Goal: Task Accomplishment & Management: Manage account settings

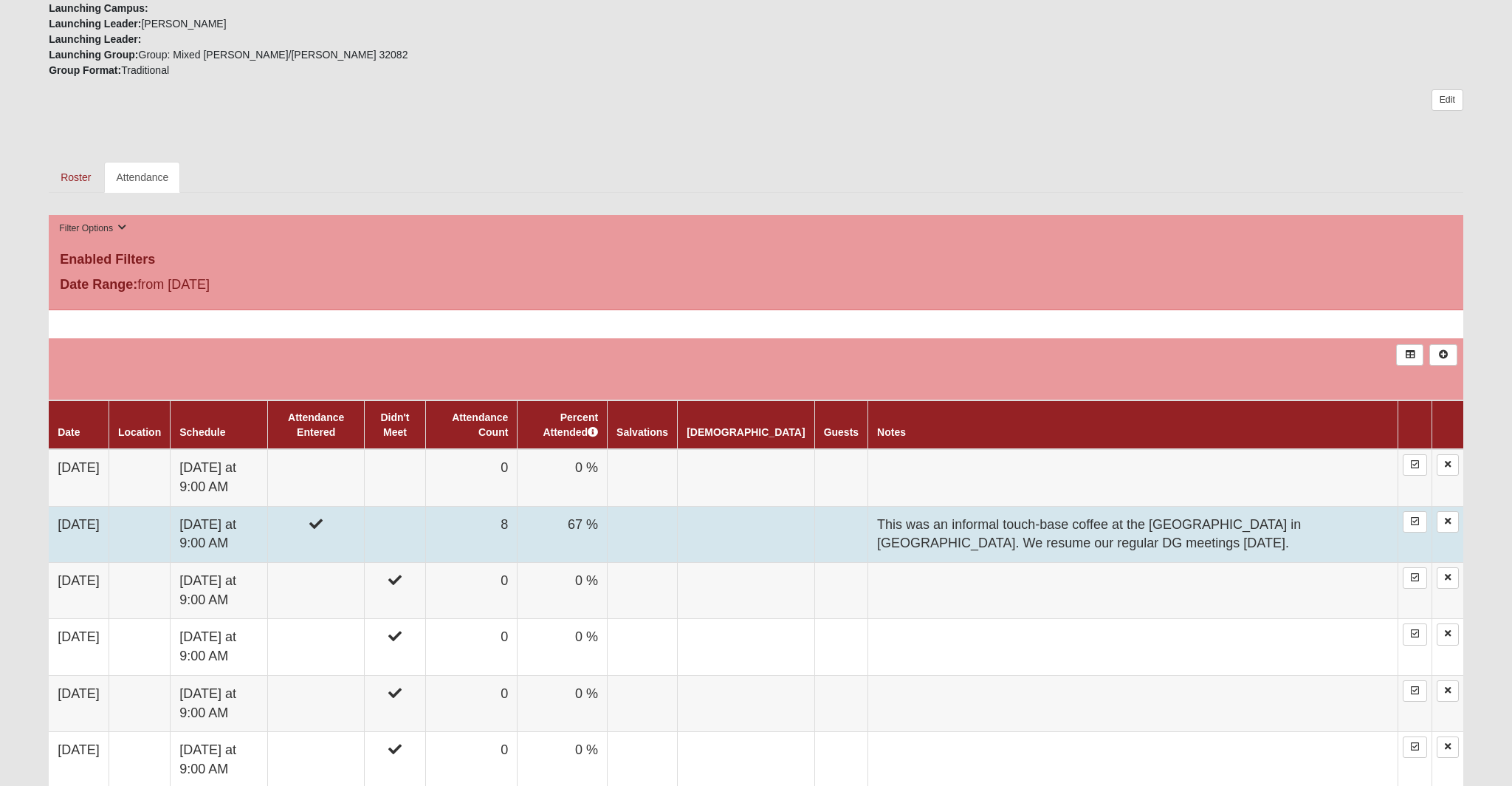
scroll to position [536, 0]
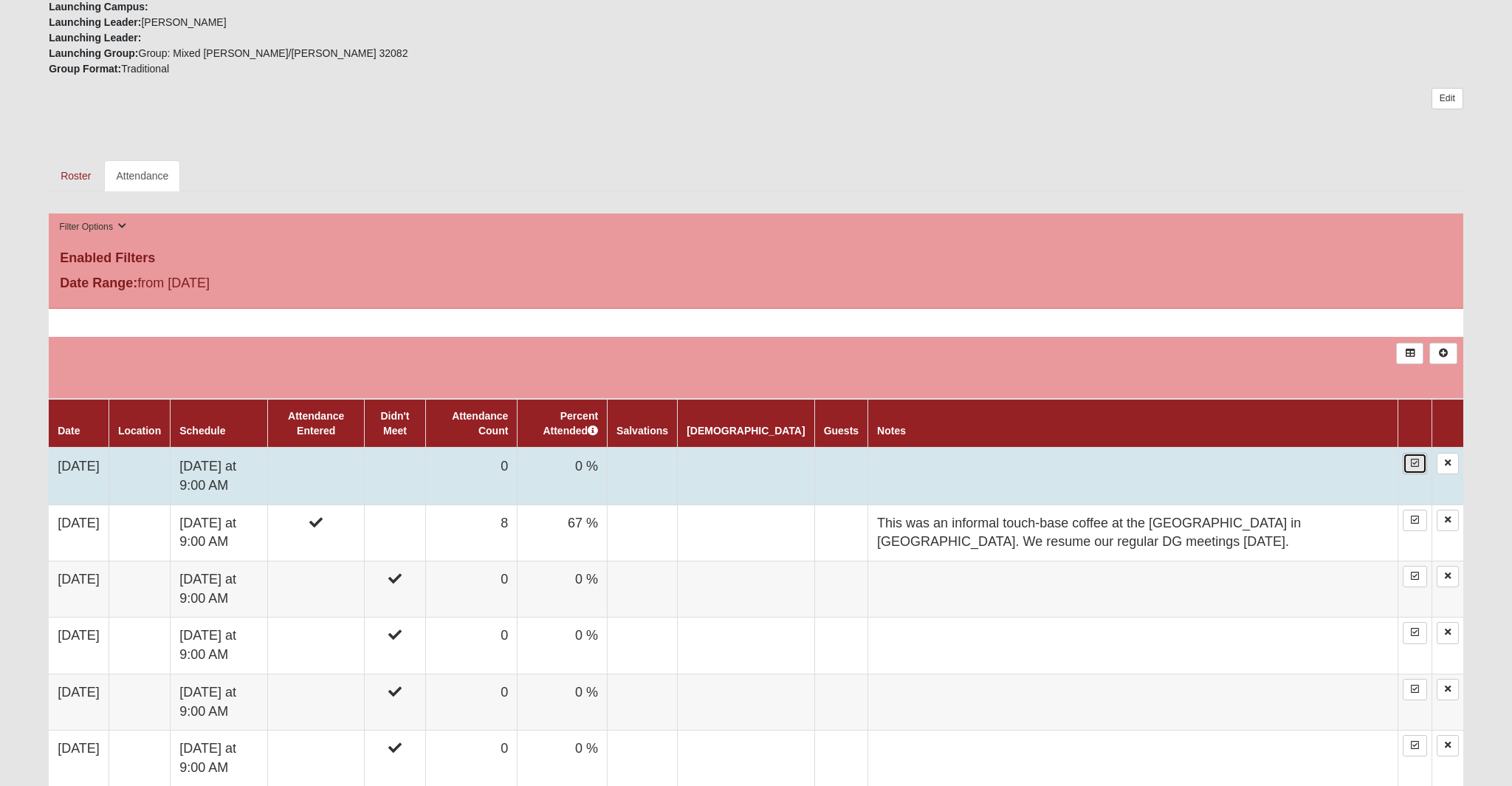
click at [1414, 467] on icon at bounding box center [1414, 463] width 8 height 9
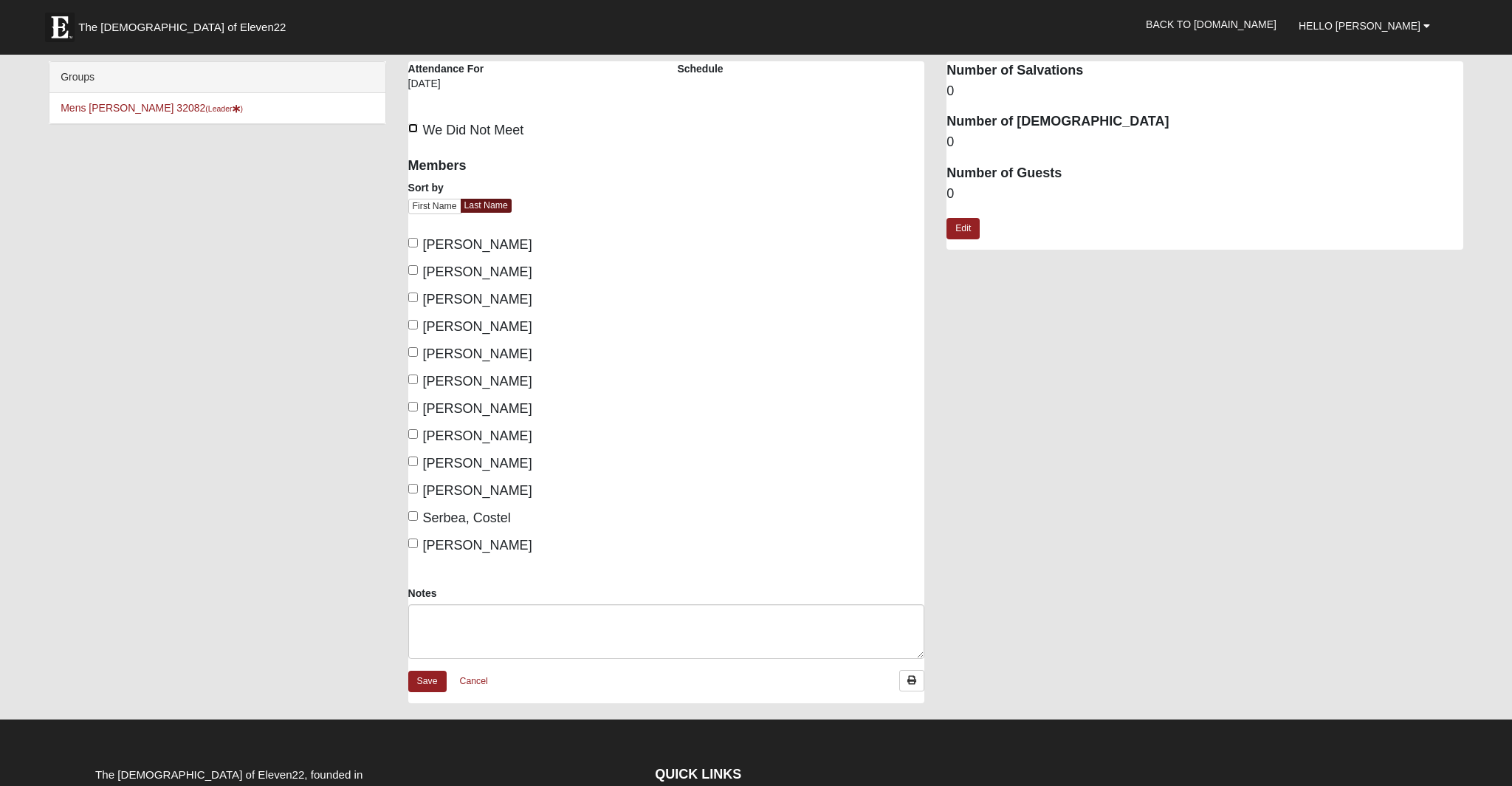
click at [413, 129] on input "We Did Not Meet" at bounding box center [412, 128] width 9 height 9
checkbox input "true"
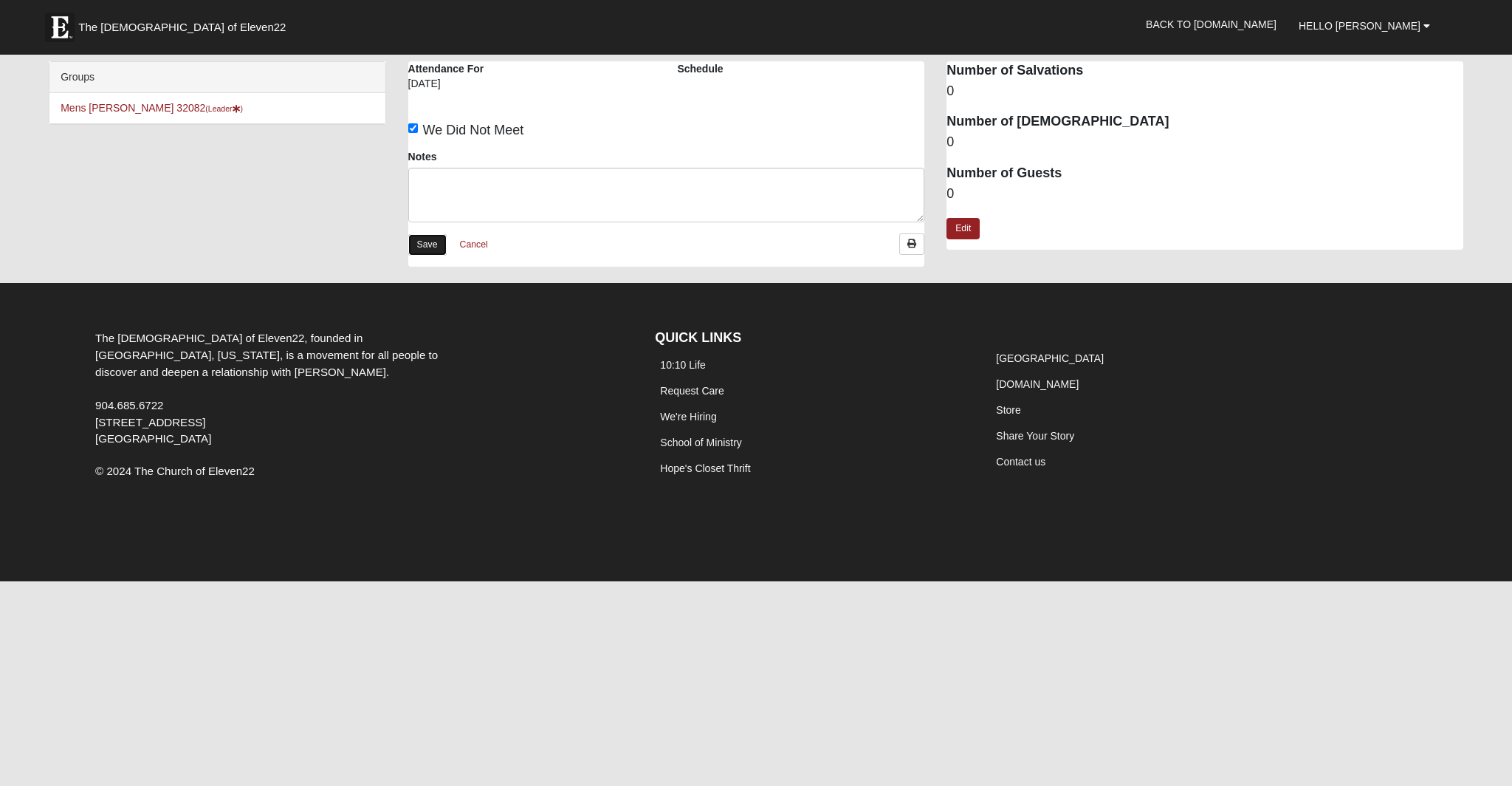
click at [418, 245] on link "Save" at bounding box center [427, 245] width 39 height 21
